Goal: Transaction & Acquisition: Book appointment/travel/reservation

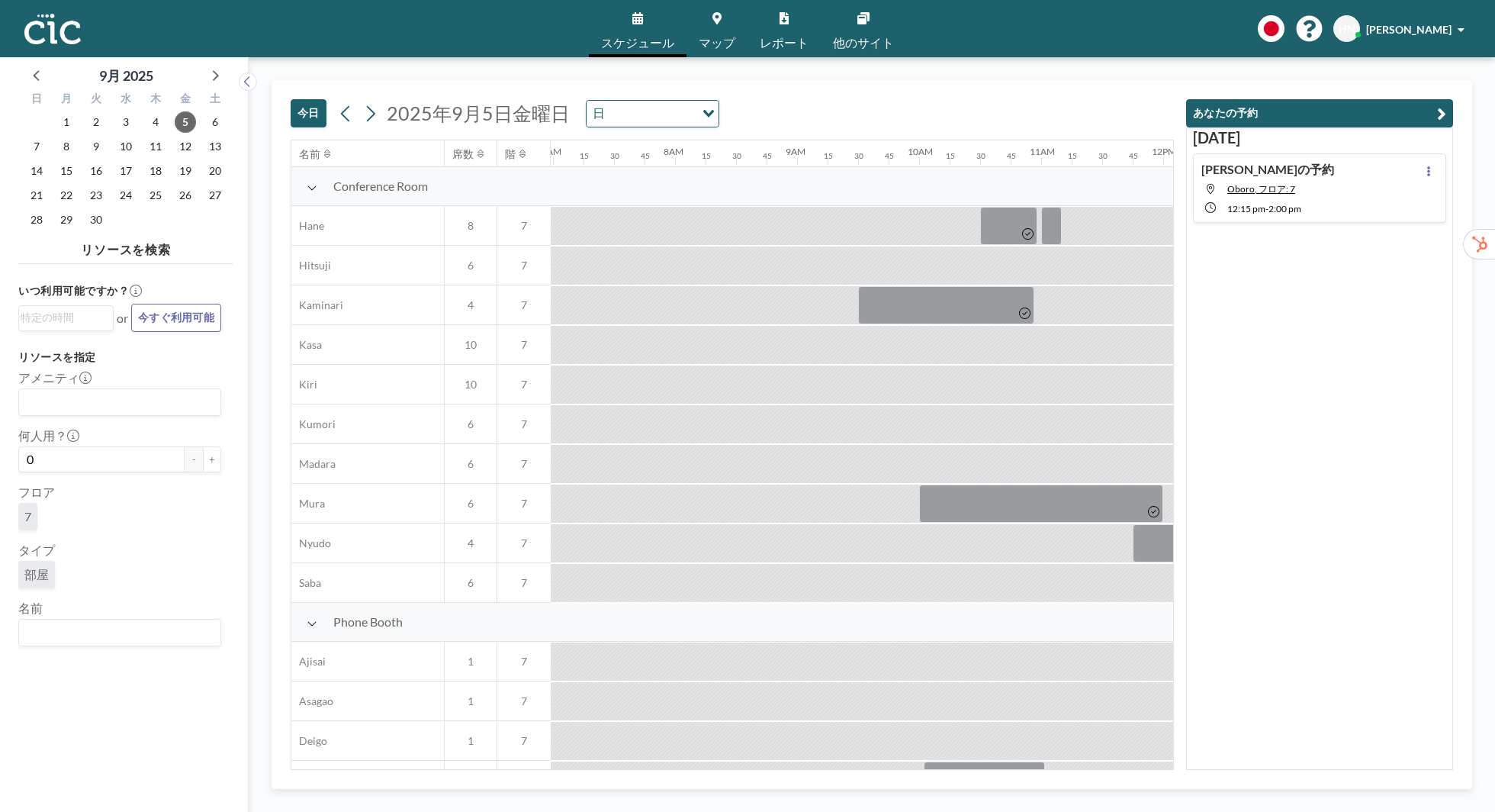
click at [130, 515] on div "7" at bounding box center [120, 519] width 203 height 33
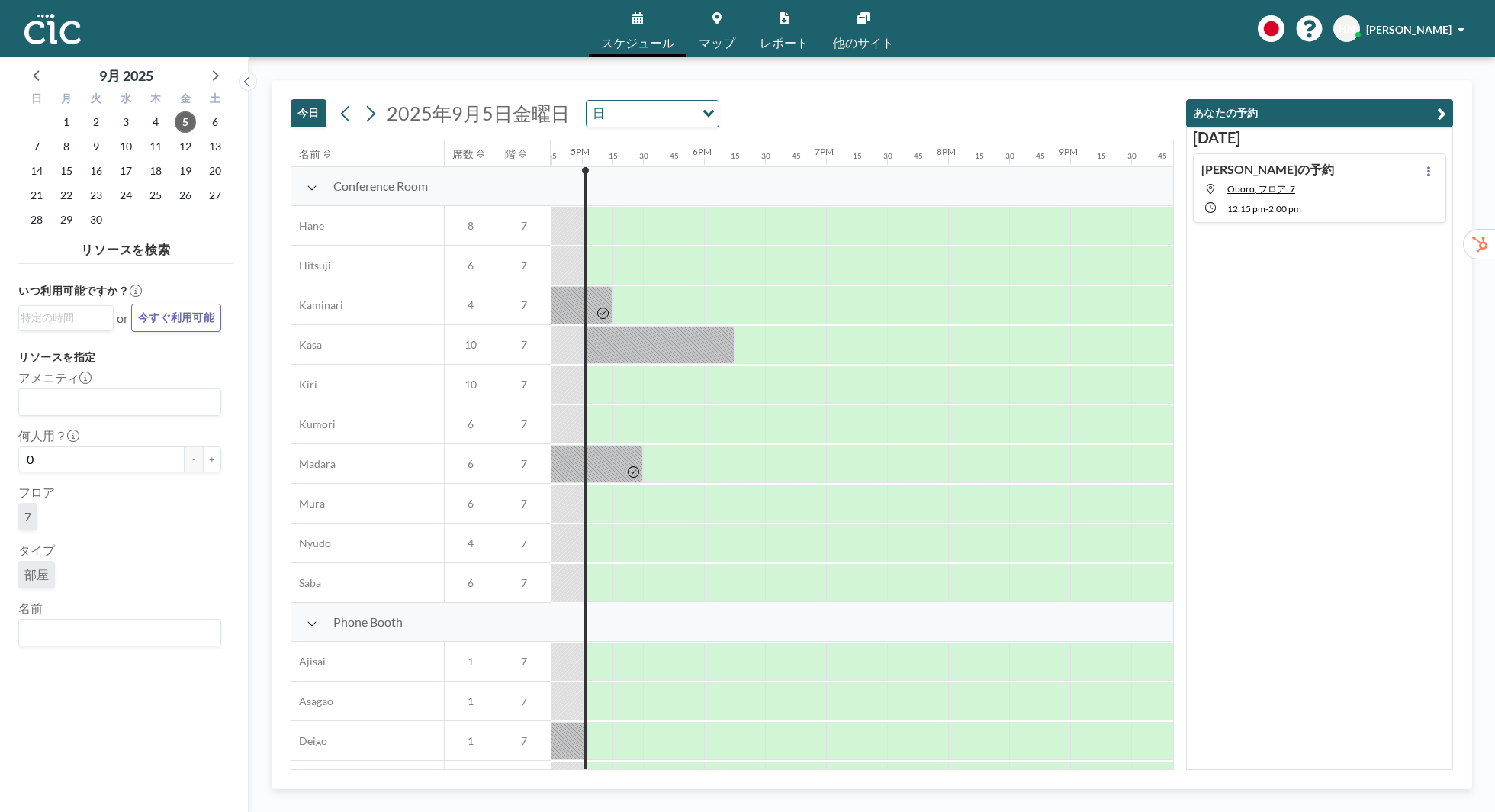
scroll to position [0, 2044]
click at [0, 811] on aside "9月 [DATE] 日 月 火 [PERSON_NAME] 金 土 31 1 2 3 4 5 6 7 8 9 10 11 12 13 14 15 16 17 …" at bounding box center [118, 434] width 236 height 754
click at [139, 635] on input "Search for option" at bounding box center [116, 632] width 191 height 20
click at [116, 577] on li "Asagao" at bounding box center [119, 583] width 200 height 22
type input "[PERSON_NAME]"
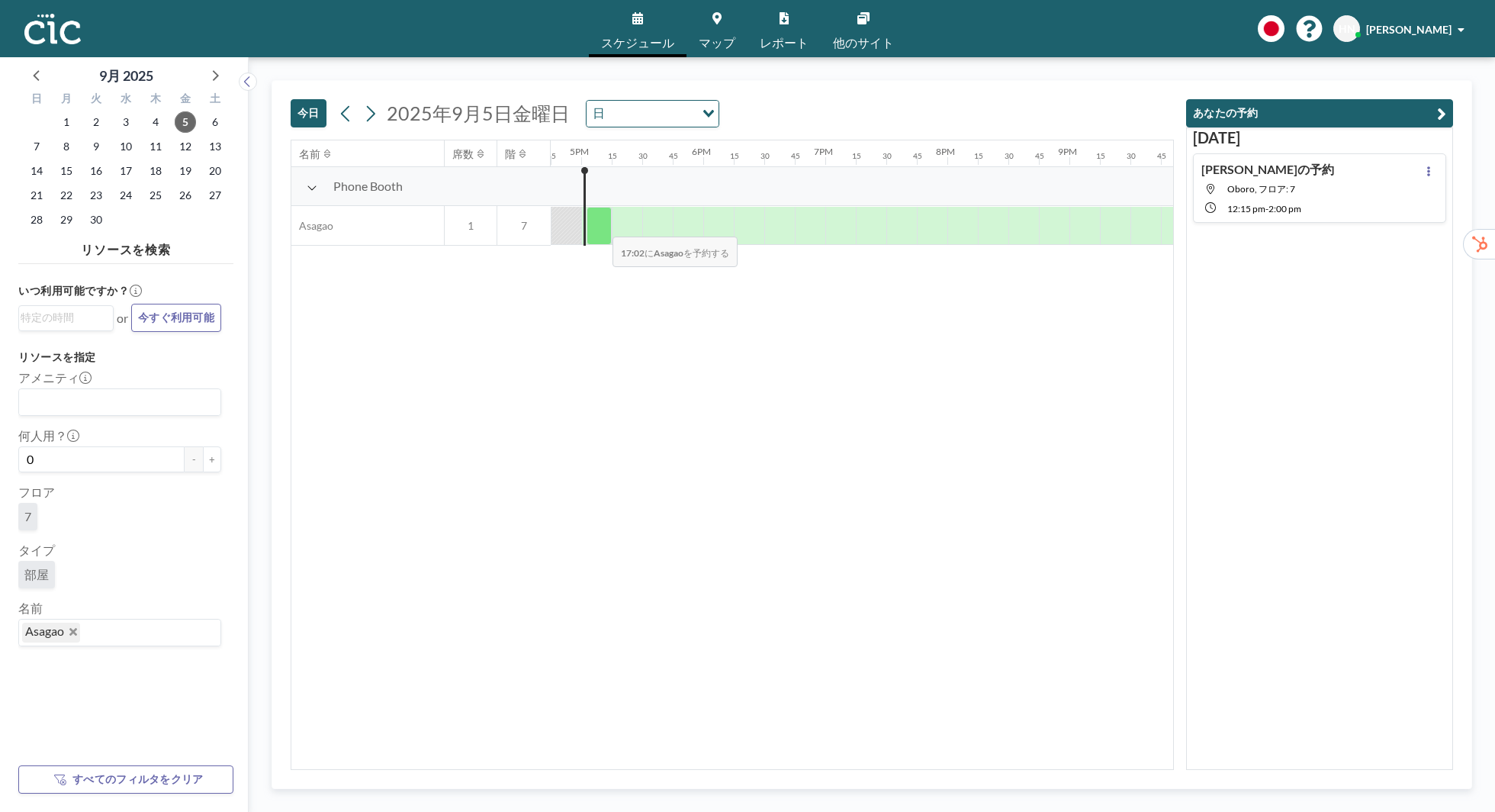
click at [600, 226] on div at bounding box center [600, 225] width 26 height 38
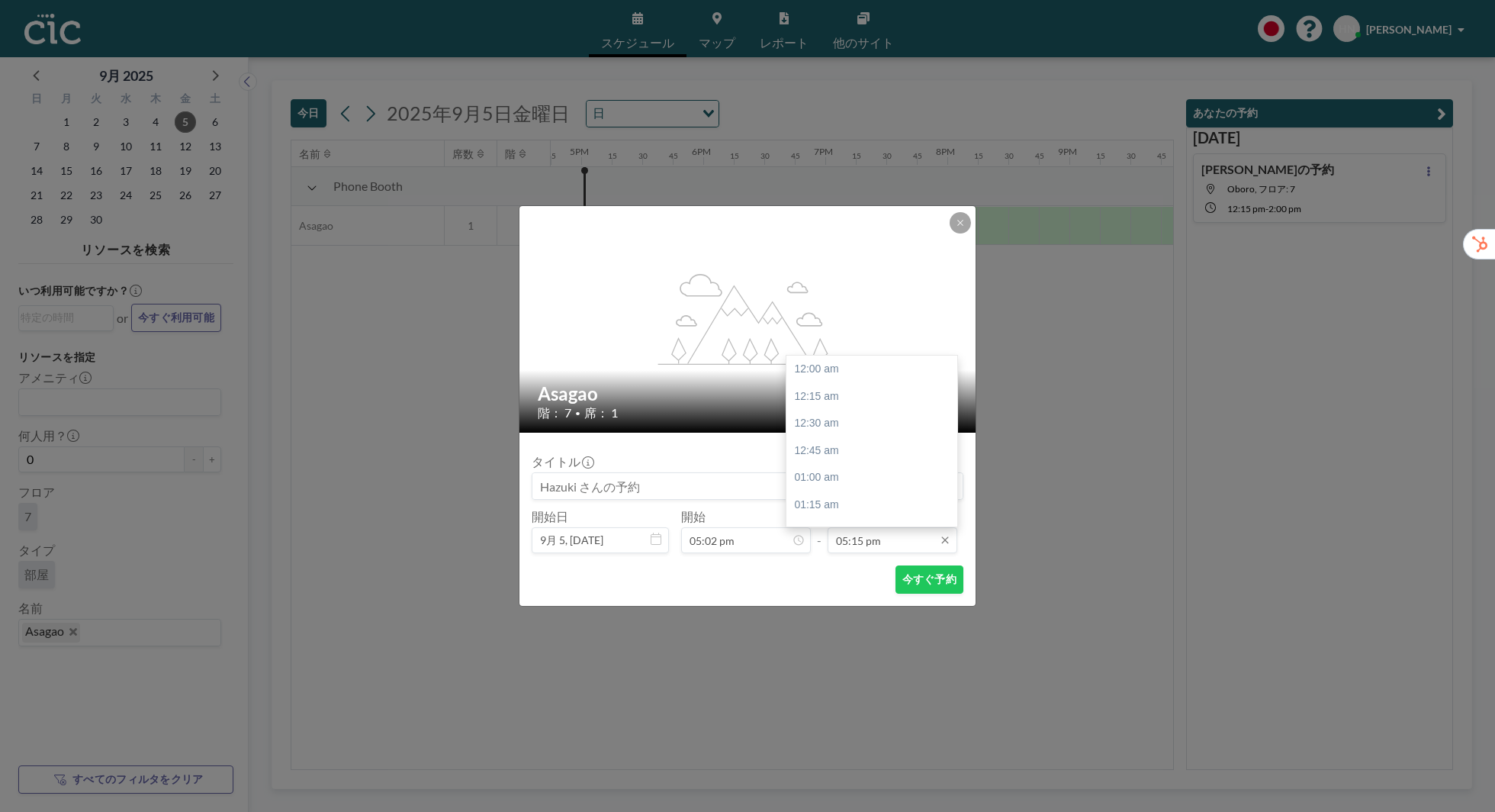
scroll to position [1873, 0]
click at [869, 535] on input "05:15 pm" at bounding box center [892, 540] width 130 height 26
click at [885, 424] on div "05:45 pm" at bounding box center [872, 423] width 171 height 27
type input "05:45 pm"
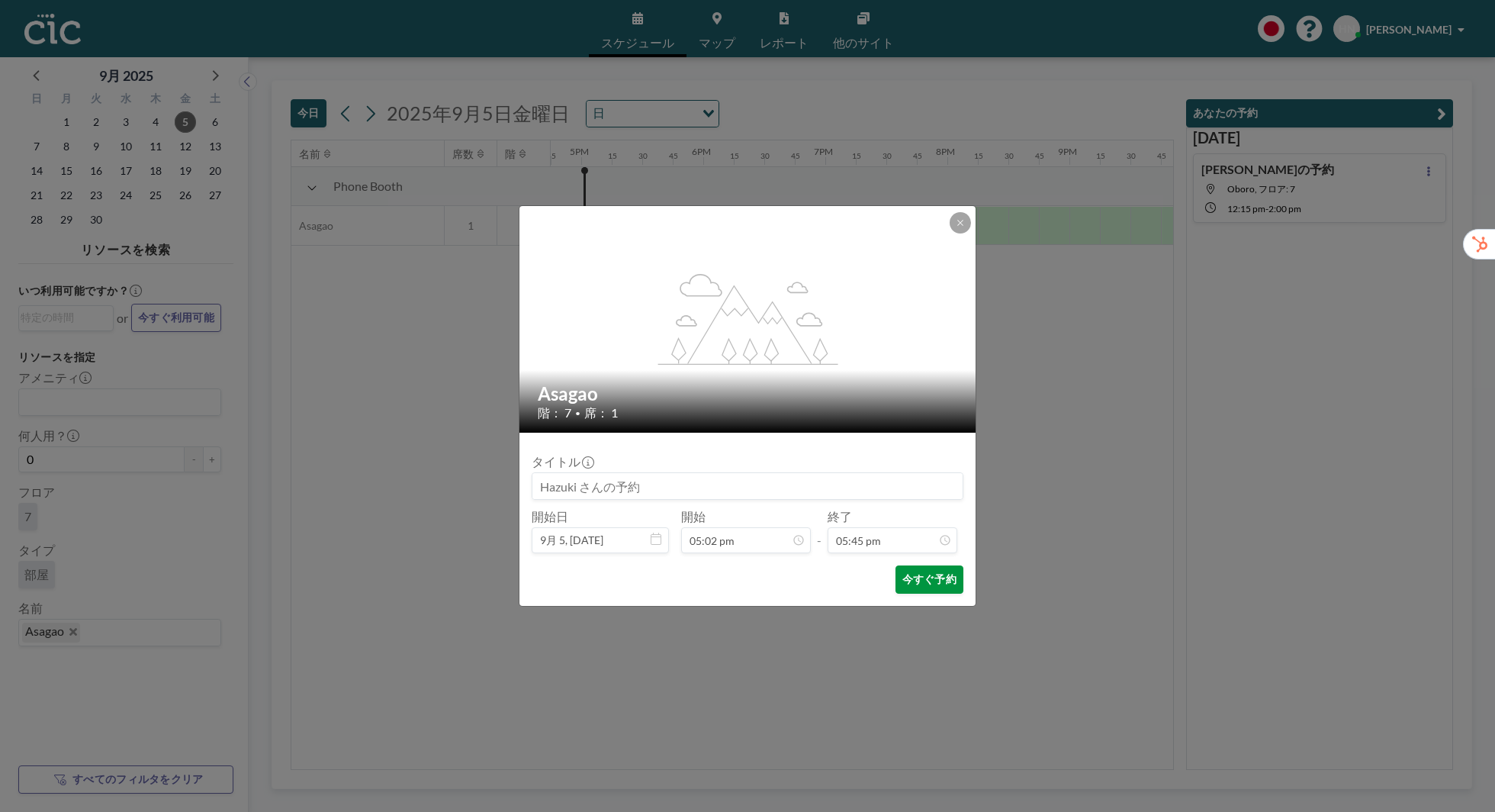
click at [921, 586] on button "今すぐ予約" at bounding box center [929, 579] width 68 height 28
